Goal: Task Accomplishment & Management: Use online tool/utility

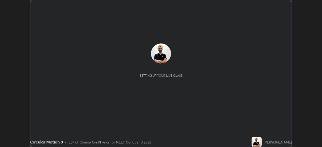
scroll to position [147, 322]
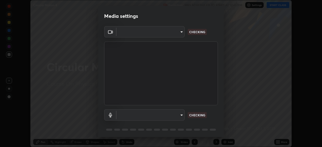
type input "03c1d9060f172c5261930868a8885b82ba90ed4bb89c7d2d1ebbbfabb6a16c2d"
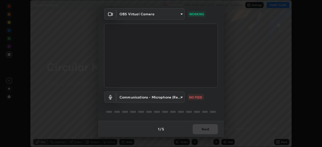
click at [175, 95] on body "Erase all Circular Motion 8 Recording WAS SCHEDULED TO START AT 12:45 PM Settin…" at bounding box center [161, 73] width 322 height 147
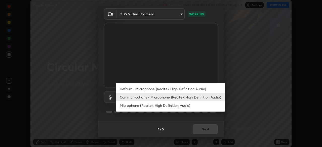
click at [192, 88] on li "Default - Microphone (Realtek High Definition Audio)" at bounding box center [171, 89] width 110 height 8
type input "default"
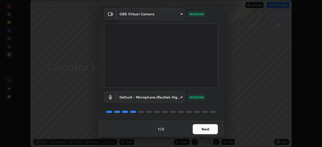
click at [208, 130] on button "Next" at bounding box center [205, 129] width 25 height 10
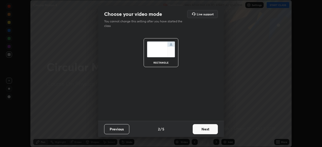
click at [209, 129] on button "Next" at bounding box center [205, 129] width 25 height 10
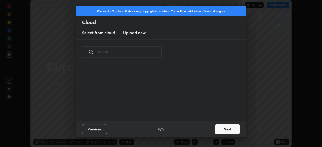
click at [211, 130] on div "Previous 4 / 5 Next" at bounding box center [161, 129] width 170 height 16
click at [211, 129] on div "Previous 4 / 5 Next" at bounding box center [161, 129] width 170 height 16
click at [225, 129] on button "Next" at bounding box center [227, 129] width 25 height 10
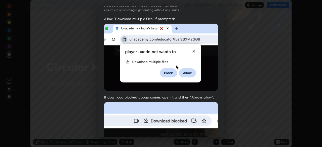
click at [219, 116] on div "Allow "Download multiple files" if prompted: If download blocked popup comes, o…" at bounding box center [161, 122] width 126 height 212
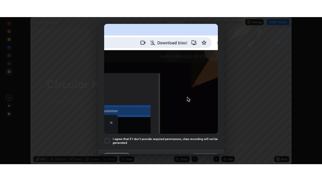
scroll to position [116, 0]
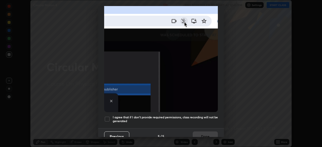
click at [107, 116] on div at bounding box center [107, 119] width 6 height 6
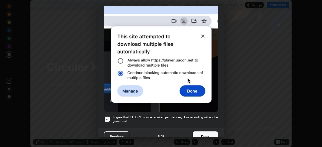
click at [208, 132] on button "Done" at bounding box center [205, 137] width 25 height 10
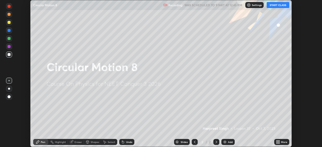
click at [275, 6] on button "START CLASS" at bounding box center [278, 5] width 23 height 6
click at [283, 143] on div "More" at bounding box center [284, 142] width 6 height 3
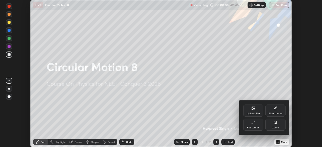
click at [251, 127] on div "Full screen" at bounding box center [253, 128] width 13 height 3
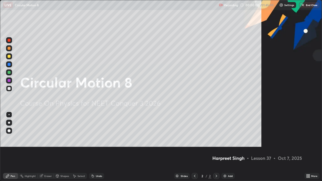
scroll to position [181, 322]
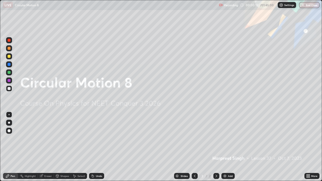
click at [230, 147] on div "Add" at bounding box center [230, 176] width 5 height 3
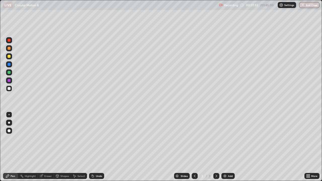
click at [50, 147] on div "Eraser" at bounding box center [48, 176] width 8 height 3
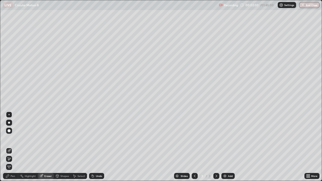
click at [16, 147] on div "Pen" at bounding box center [10, 176] width 15 height 6
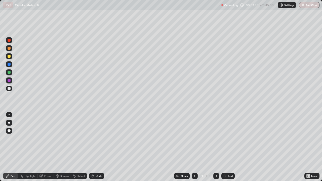
click at [231, 147] on div "Add" at bounding box center [230, 176] width 5 height 3
click at [9, 56] on div at bounding box center [9, 56] width 3 height 3
click at [193, 147] on icon at bounding box center [195, 176] width 4 height 4
click at [215, 147] on icon at bounding box center [217, 176] width 4 height 4
click at [11, 89] on div at bounding box center [9, 89] width 6 height 6
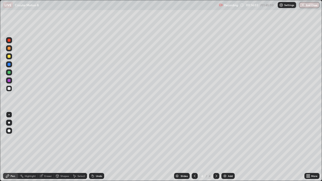
click at [9, 56] on div at bounding box center [9, 56] width 3 height 3
click at [230, 147] on div "Add" at bounding box center [230, 176] width 5 height 3
click at [10, 89] on div at bounding box center [9, 88] width 3 height 3
click at [231, 147] on div "Add" at bounding box center [230, 176] width 5 height 3
click at [229, 147] on div "Add" at bounding box center [230, 176] width 5 height 3
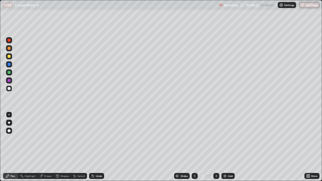
click at [232, 147] on div "Add" at bounding box center [230, 176] width 5 height 3
click at [9, 56] on div at bounding box center [9, 56] width 3 height 3
click at [10, 89] on div at bounding box center [9, 88] width 3 height 3
click at [48, 147] on div "Eraser" at bounding box center [48, 176] width 8 height 3
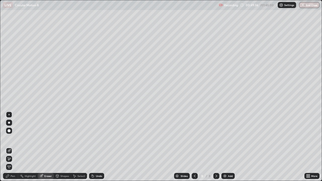
click at [15, 147] on div "Pen" at bounding box center [10, 176] width 15 height 6
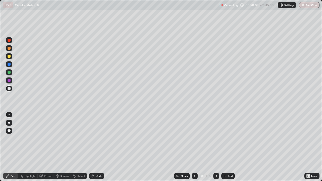
click at [47, 147] on div "Eraser" at bounding box center [48, 176] width 8 height 3
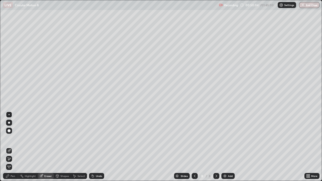
click at [16, 147] on div "Pen" at bounding box center [10, 176] width 15 height 6
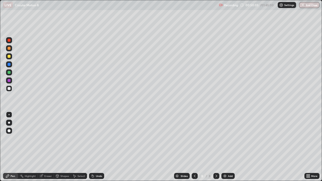
click at [9, 56] on div at bounding box center [9, 56] width 3 height 3
click at [9, 72] on div at bounding box center [9, 72] width 3 height 3
click at [10, 89] on div at bounding box center [9, 88] width 3 height 3
click at [231, 147] on div "Add" at bounding box center [230, 176] width 5 height 3
click at [49, 147] on div "Eraser" at bounding box center [48, 176] width 8 height 3
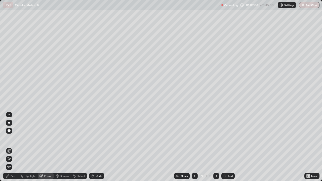
click at [16, 147] on div "Pen" at bounding box center [10, 176] width 15 height 6
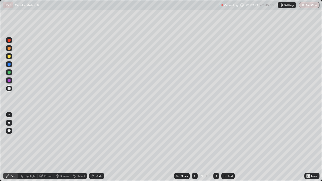
click at [7, 58] on div at bounding box center [9, 56] width 6 height 6
click at [10, 89] on div at bounding box center [9, 88] width 3 height 3
click at [10, 74] on div at bounding box center [9, 72] width 3 height 3
click at [50, 147] on div "Eraser" at bounding box center [48, 176] width 8 height 3
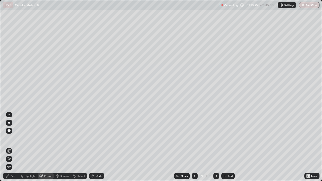
click at [13, 147] on div "Pen" at bounding box center [13, 176] width 5 height 3
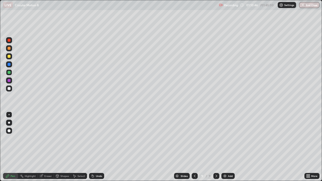
click at [9, 89] on div at bounding box center [9, 88] width 3 height 3
click at [229, 147] on div "Add" at bounding box center [230, 176] width 5 height 3
click at [230, 147] on div "Add" at bounding box center [230, 176] width 5 height 3
click at [9, 56] on div at bounding box center [9, 56] width 3 height 3
click at [9, 89] on div at bounding box center [9, 88] width 3 height 3
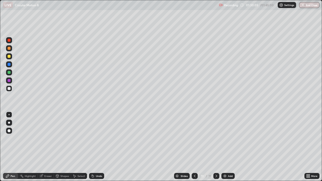
click at [49, 147] on div "Eraser" at bounding box center [48, 176] width 8 height 3
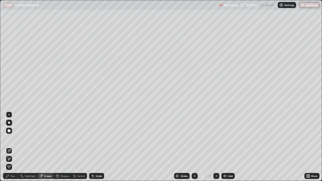
click at [12, 147] on div "Pen" at bounding box center [13, 176] width 5 height 3
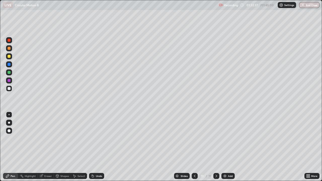
click at [230, 147] on div "Add" at bounding box center [230, 176] width 5 height 3
click at [9, 57] on div at bounding box center [9, 56] width 3 height 3
click at [47, 147] on div "Eraser" at bounding box center [46, 176] width 16 height 6
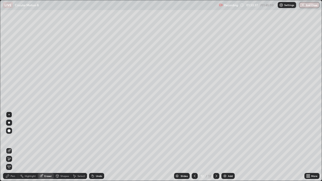
click at [14, 147] on div "Pen" at bounding box center [13, 176] width 5 height 3
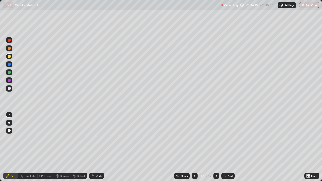
click at [10, 88] on div at bounding box center [9, 88] width 3 height 3
click at [9, 74] on div at bounding box center [9, 73] width 6 height 6
click at [8, 65] on div at bounding box center [9, 64] width 3 height 3
click at [9, 56] on div at bounding box center [9, 56] width 3 height 3
click at [231, 147] on div "Add" at bounding box center [230, 176] width 5 height 3
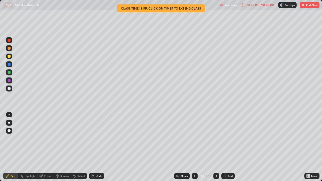
click at [310, 7] on button "End Class" at bounding box center [310, 5] width 20 height 6
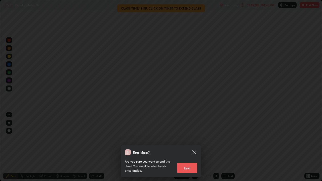
click at [187, 147] on button "End" at bounding box center [187, 168] width 20 height 10
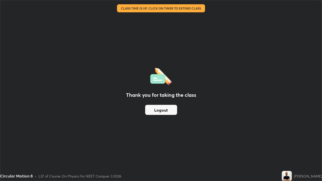
click at [167, 111] on button "Logout" at bounding box center [161, 110] width 32 height 10
